Goal: Information Seeking & Learning: Learn about a topic

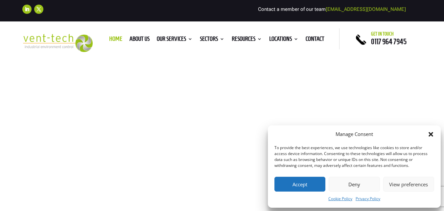
click at [294, 184] on button "Accept" at bounding box center [299, 184] width 51 height 15
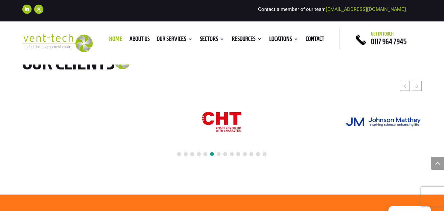
scroll to position [2902, 0]
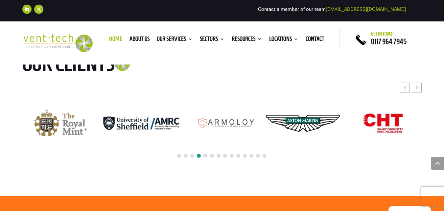
click at [178, 140] on div at bounding box center [222, 123] width 400 height 81
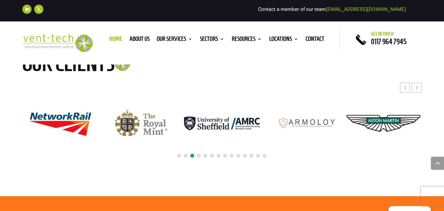
scroll to position [2718, 0]
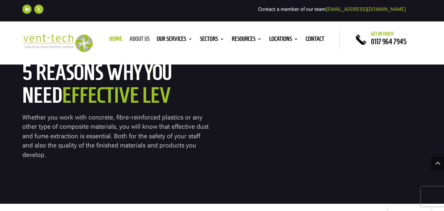
click at [137, 40] on link "About us" at bounding box center [140, 39] width 20 height 7
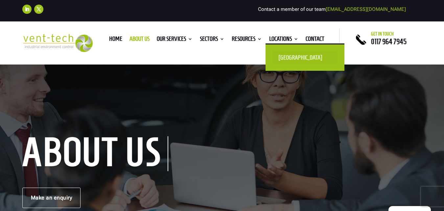
click at [287, 57] on link "[GEOGRAPHIC_DATA]" at bounding box center [305, 57] width 66 height 13
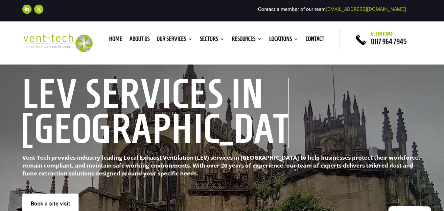
scroll to position [184, 0]
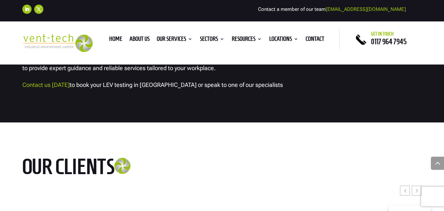
scroll to position [1328, 0]
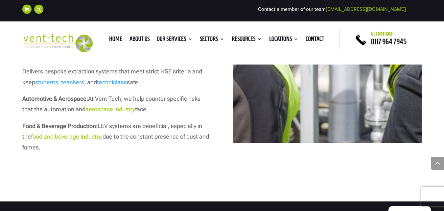
scroll to position [1289, 0]
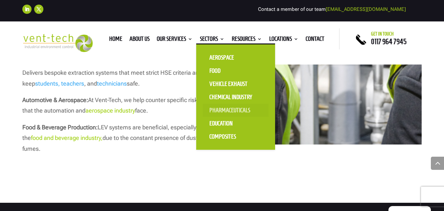
click at [223, 111] on link "Pharmaceuticals" at bounding box center [236, 110] width 66 height 13
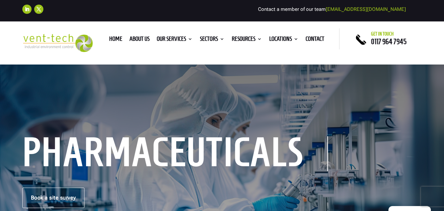
click at [171, 145] on h1 "pharmaceuticals" at bounding box center [175, 153] width 306 height 35
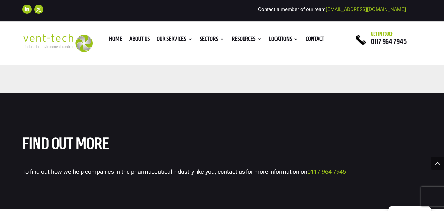
scroll to position [1683, 0]
